Goal: Task Accomplishment & Management: Manage account settings

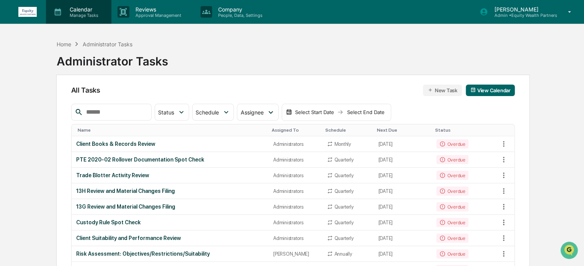
click at [94, 18] on div "Calendar Manage Tasks" at bounding box center [78, 12] width 65 height 24
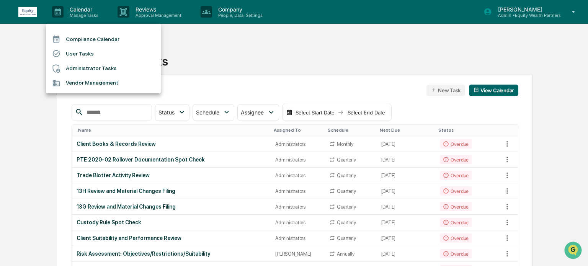
click at [102, 69] on li "Administrator Tasks" at bounding box center [103, 68] width 115 height 15
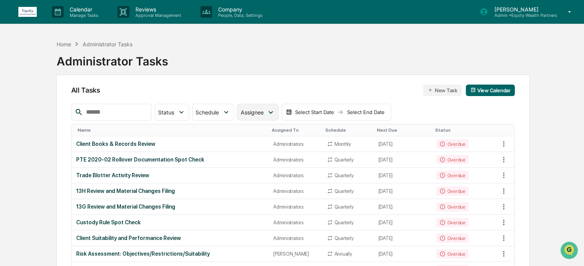
click at [263, 112] on span "Assignee" at bounding box center [251, 112] width 23 height 7
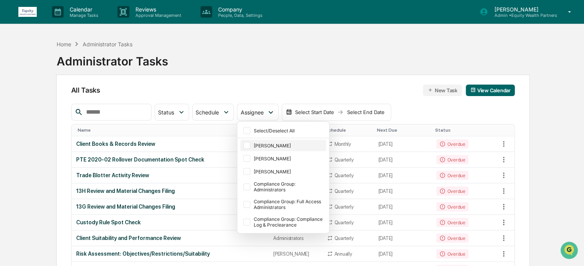
click at [250, 144] on div at bounding box center [246, 145] width 7 height 7
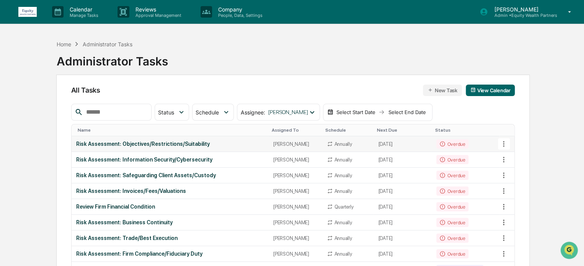
click at [115, 144] on div "Risk Assessment: Objectives/Restrictions/Suitability" at bounding box center [170, 144] width 188 height 6
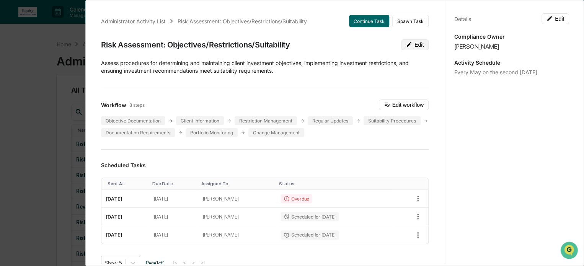
click at [403, 48] on button "Edit" at bounding box center [415, 44] width 28 height 11
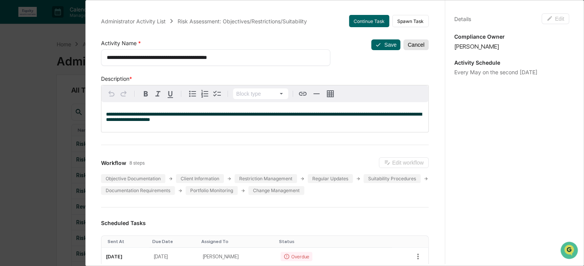
click at [403, 39] on button "Cancel" at bounding box center [415, 44] width 25 height 11
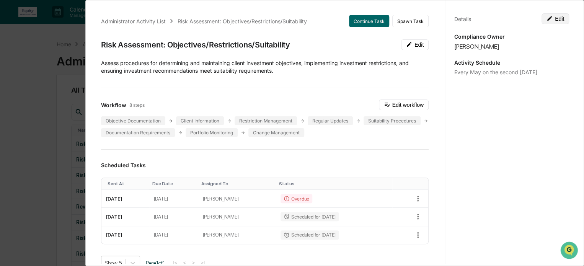
click at [550, 14] on button "Edit" at bounding box center [556, 18] width 28 height 11
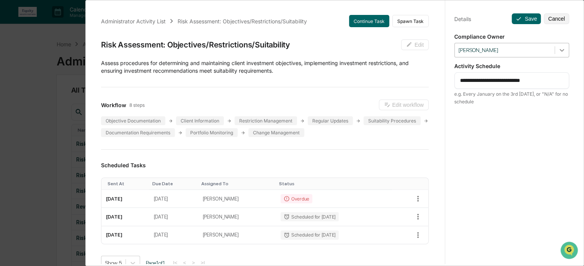
click at [555, 49] on div at bounding box center [562, 50] width 14 height 14
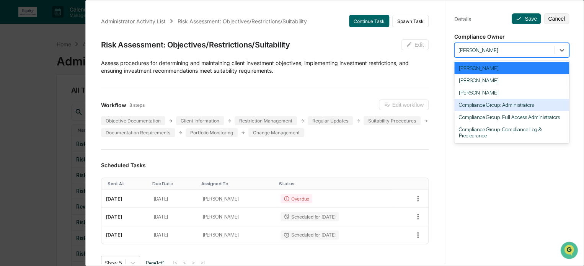
click at [509, 105] on div "Compliance Group: Administrators" at bounding box center [511, 105] width 115 height 12
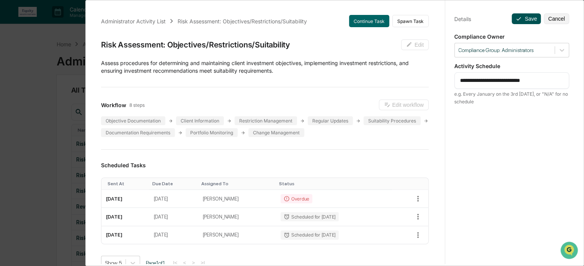
click at [522, 15] on button "Save" at bounding box center [526, 18] width 29 height 11
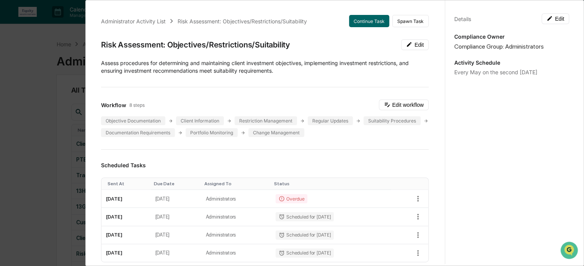
click at [37, 32] on div "Administrator Activity List Risk Assessment: Objectives/Restrictions/Suitabilit…" at bounding box center [292, 133] width 584 height 266
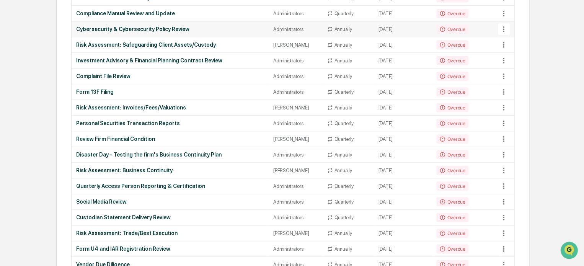
scroll to position [191, 0]
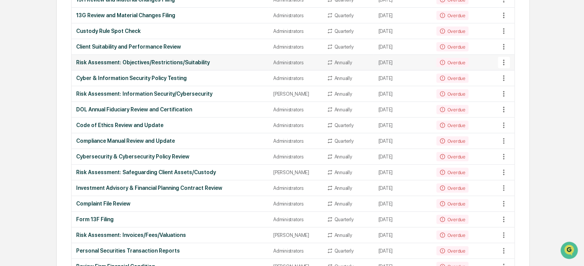
click at [138, 62] on div "Risk Assessment: Objectives/Restrictions/Suitability" at bounding box center [170, 62] width 188 height 6
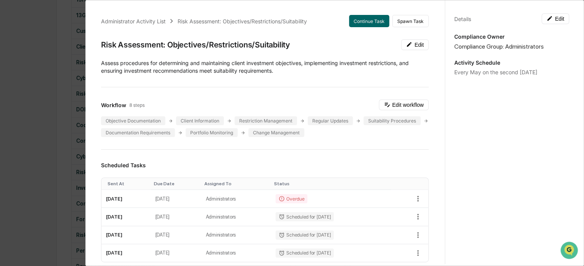
click at [26, 29] on div "Administrator Activity List Risk Assessment: Objectives/Restrictions/Suitabilit…" at bounding box center [292, 133] width 584 height 266
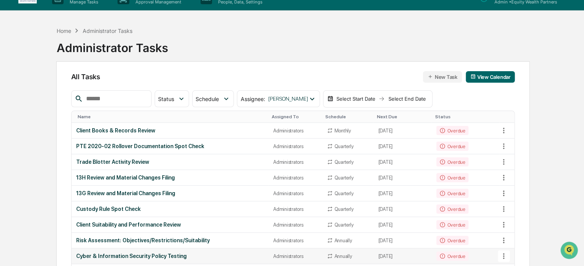
scroll to position [0, 0]
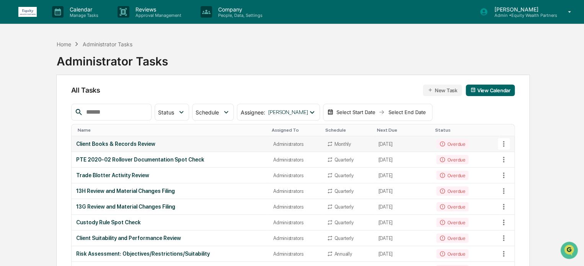
click at [135, 145] on div "Client Books & Records Review" at bounding box center [170, 144] width 188 height 6
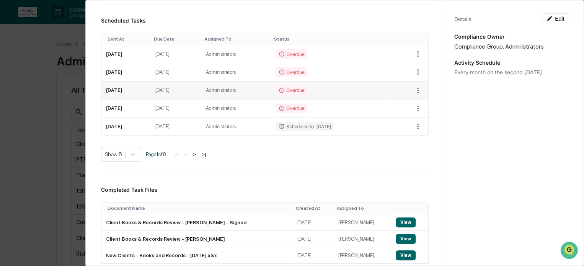
scroll to position [189, 0]
